Goal: Transaction & Acquisition: Obtain resource

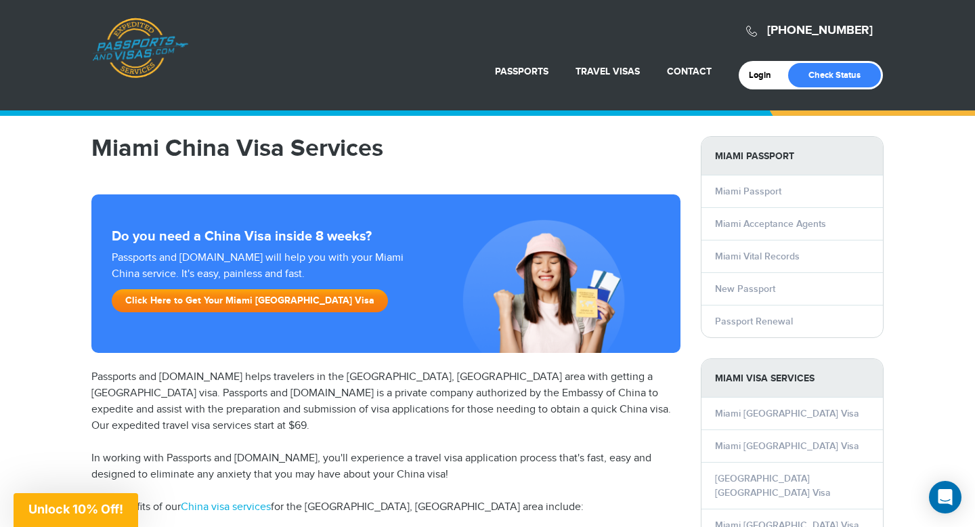
click at [273, 302] on link "Click Here to Get Your Miami China Visa" at bounding box center [250, 300] width 276 height 23
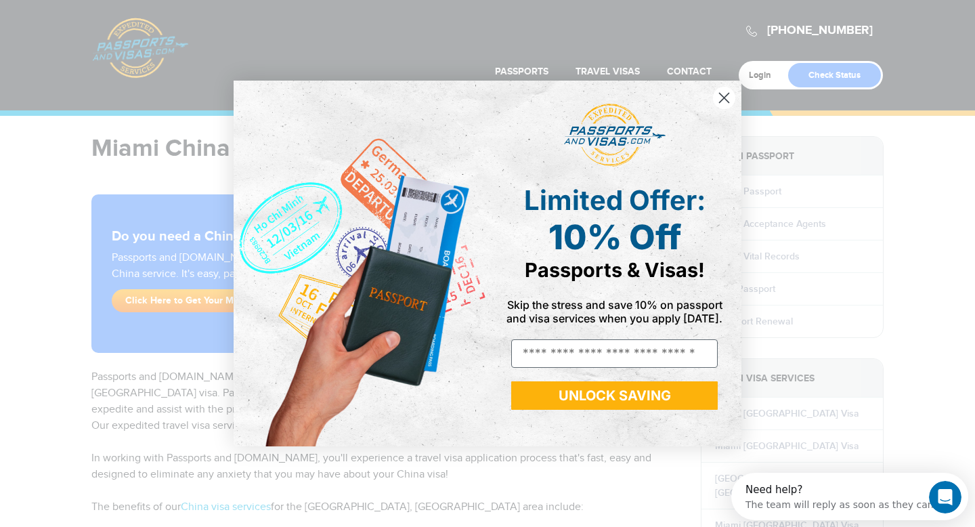
click at [722, 95] on icon "Close dialog" at bounding box center [724, 97] width 9 height 9
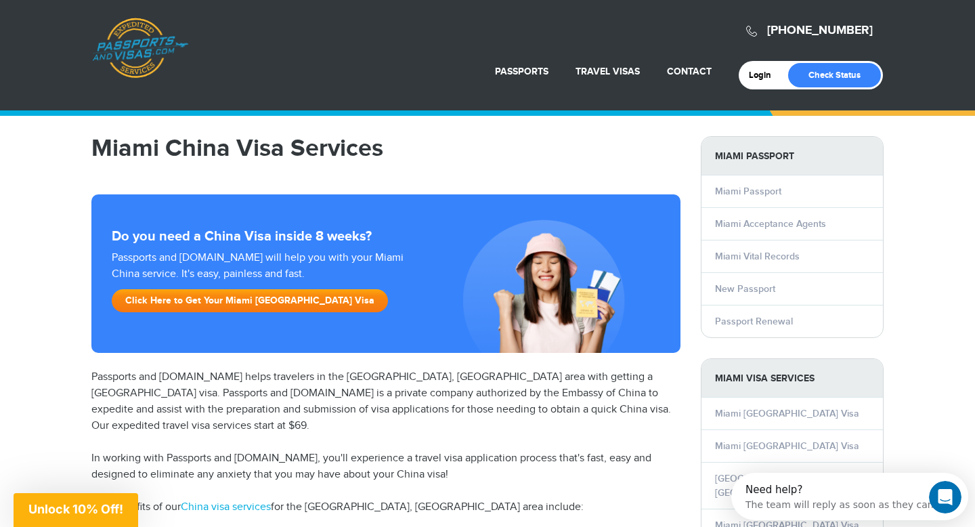
click at [241, 307] on link "Click Here to Get Your Miami China Visa" at bounding box center [250, 300] width 276 height 23
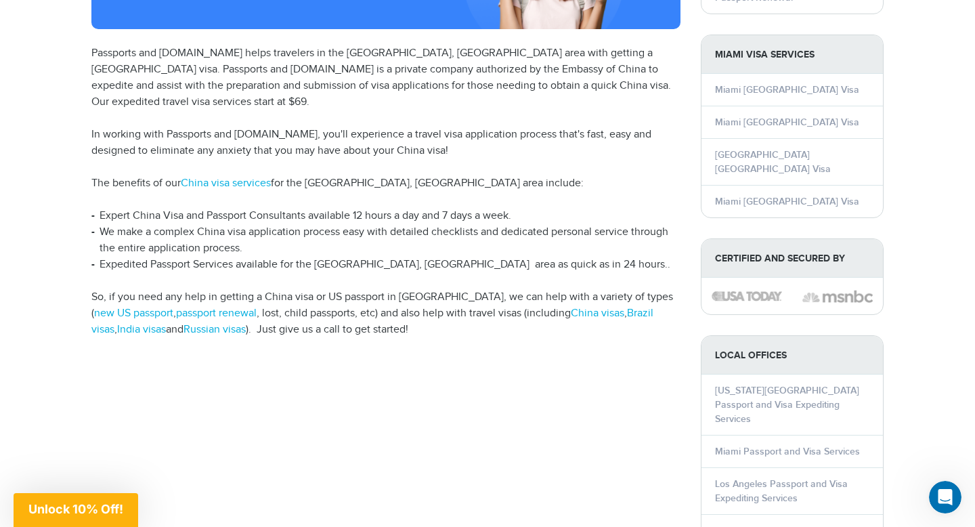
scroll to position [325, 0]
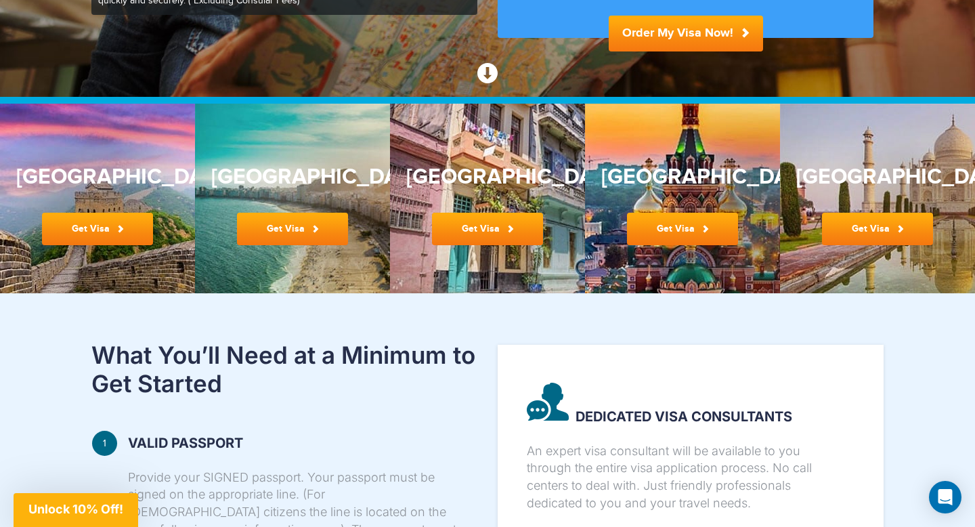
scroll to position [290, 0]
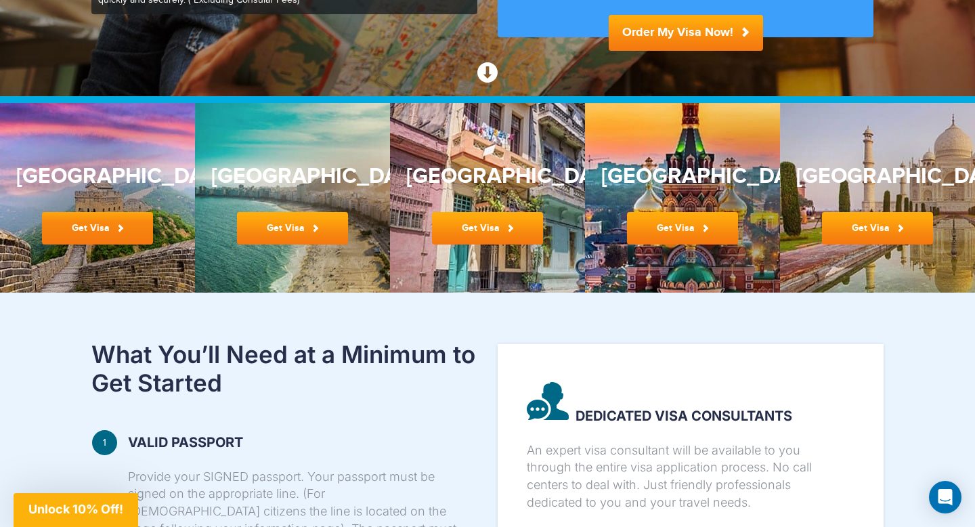
click at [97, 238] on link "Get Visa" at bounding box center [97, 228] width 111 height 32
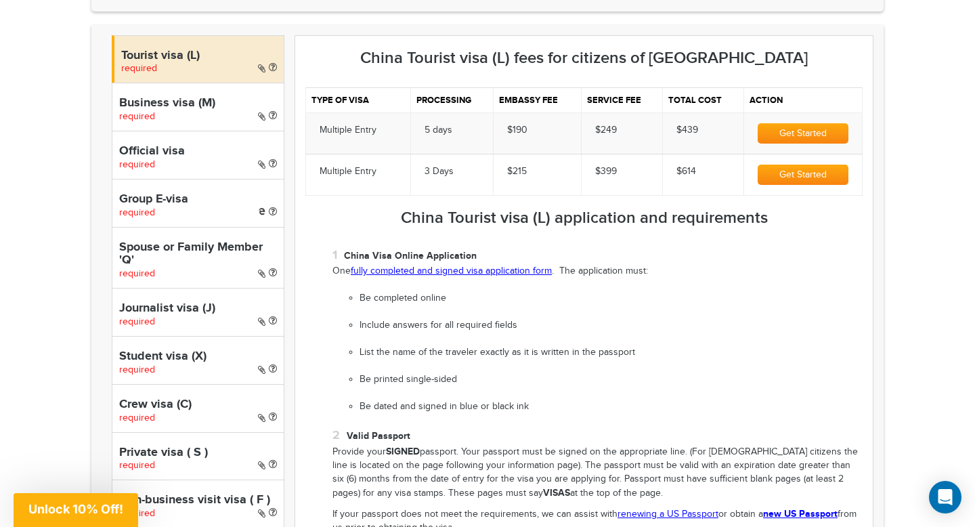
scroll to position [449, 0]
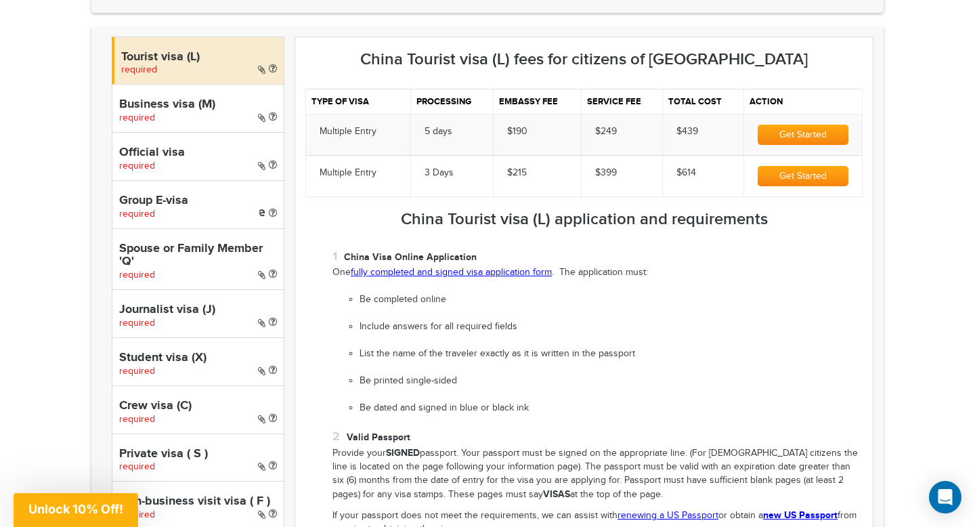
click at [197, 116] on div "Business visa (M) required" at bounding box center [198, 108] width 173 height 48
select select "*****"
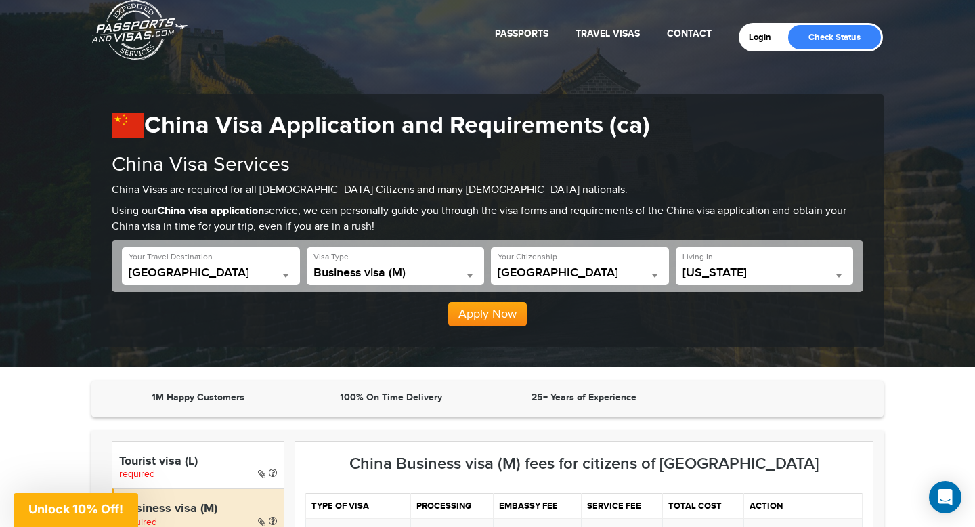
scroll to position [0, 0]
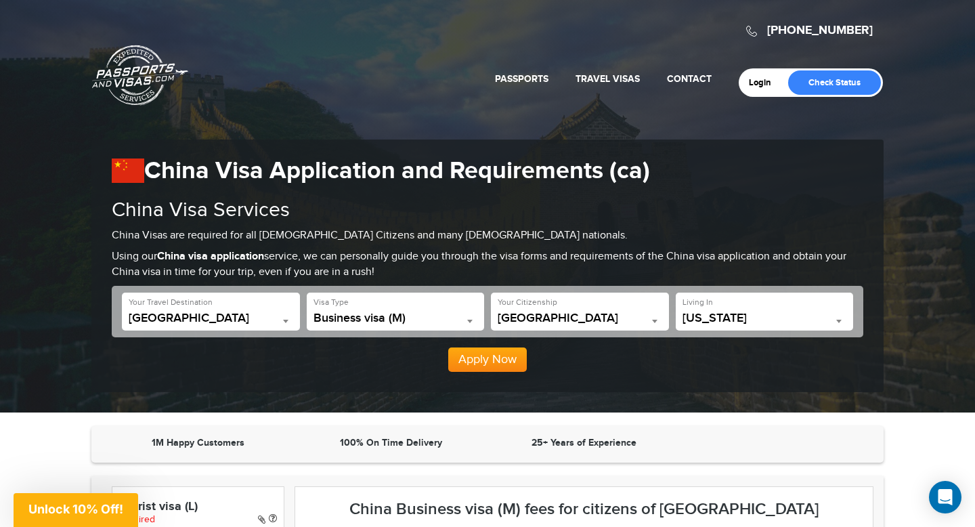
click at [156, 83] on link "Passports & [DOMAIN_NAME]" at bounding box center [140, 75] width 96 height 61
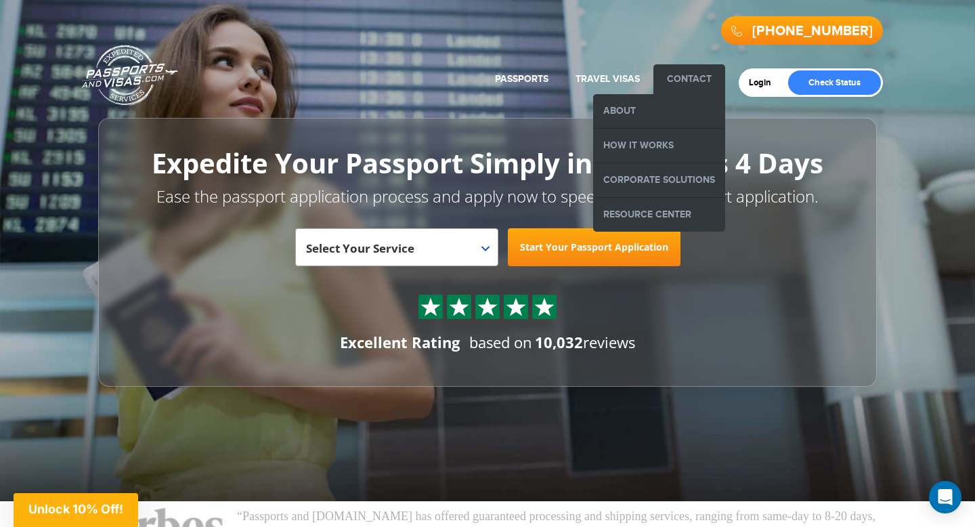
click at [701, 83] on link "Contact" at bounding box center [689, 79] width 45 height 12
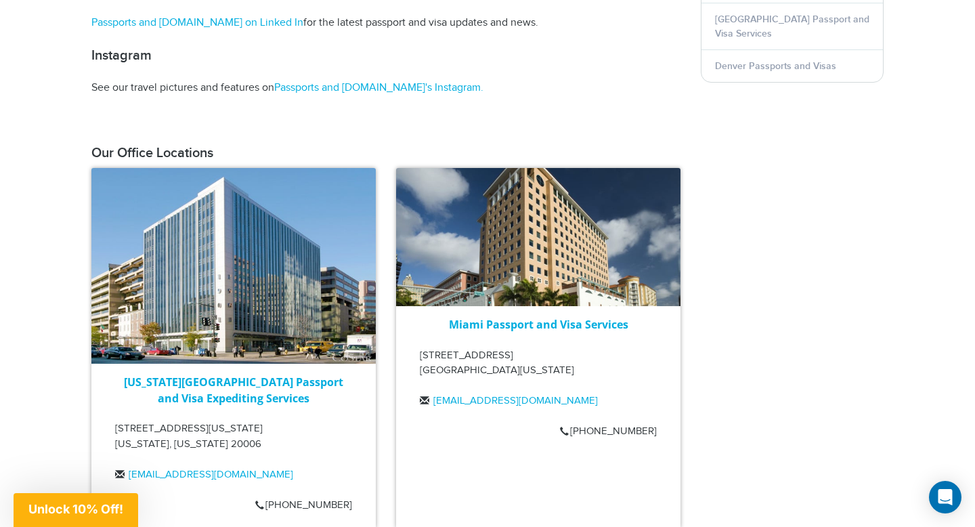
scroll to position [850, 0]
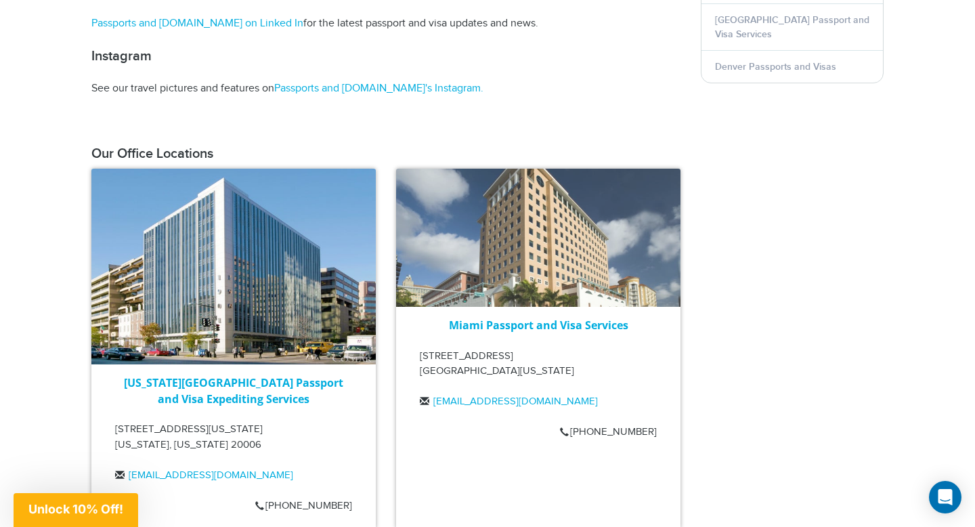
click at [591, 294] on img at bounding box center [538, 238] width 284 height 138
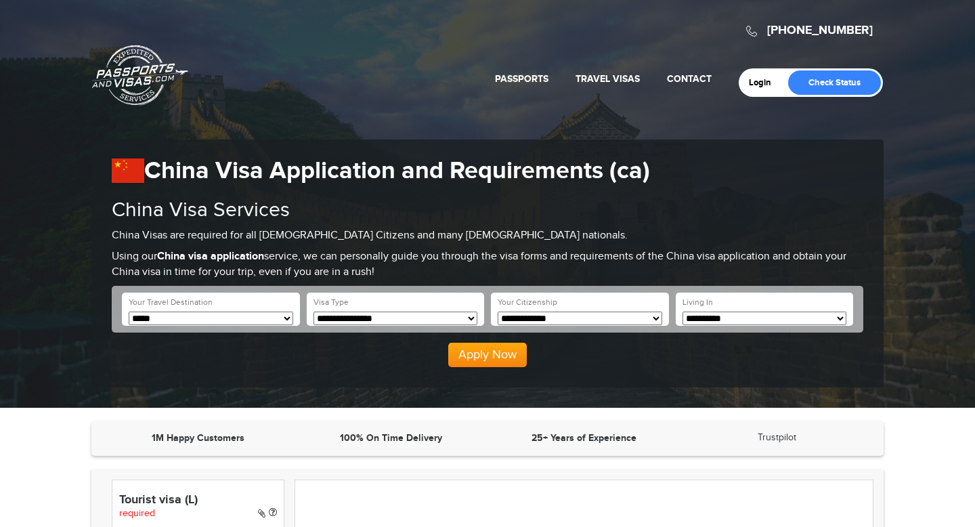
select select "*****"
